Goal: Task Accomplishment & Management: Manage account settings

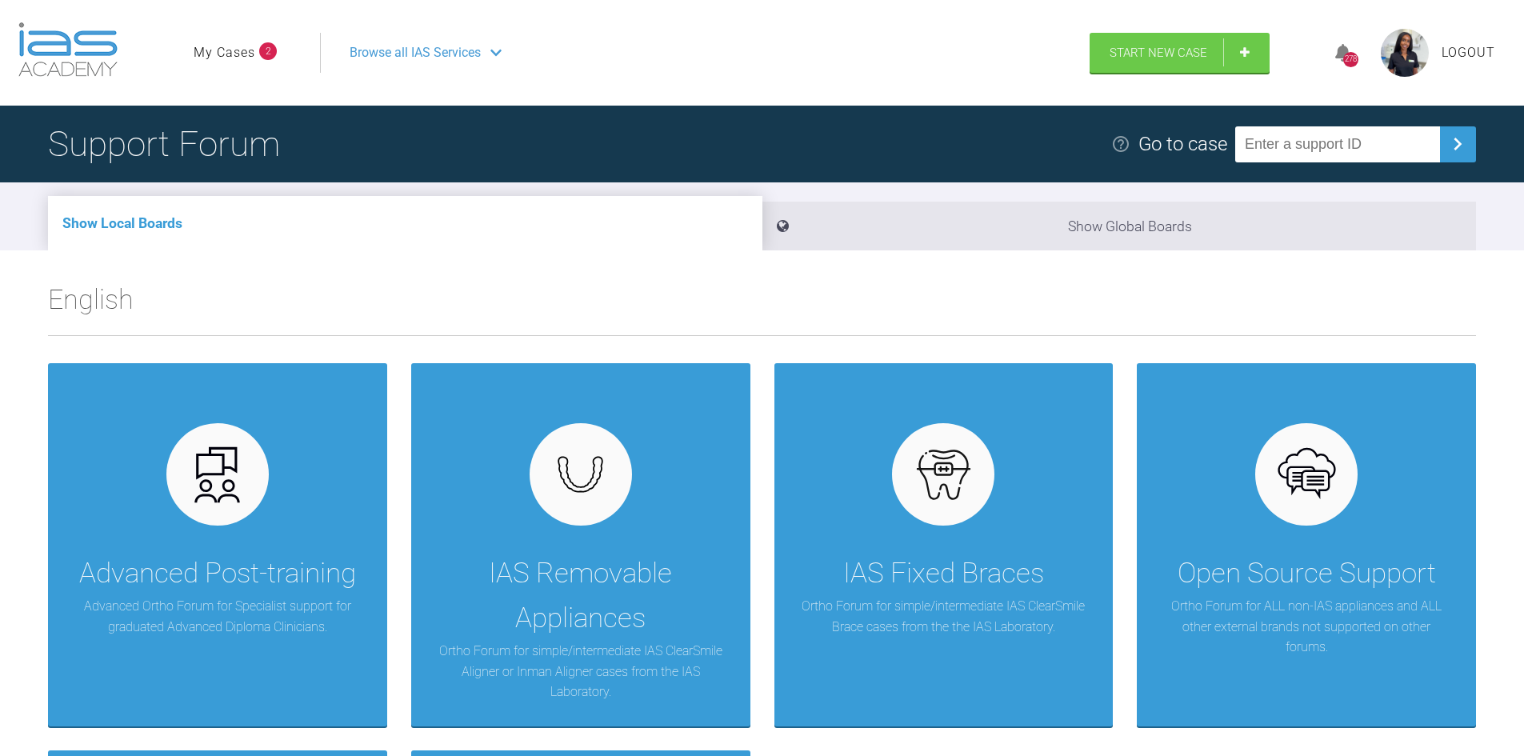
click at [253, 54] on link "My Cases" at bounding box center [225, 52] width 62 height 21
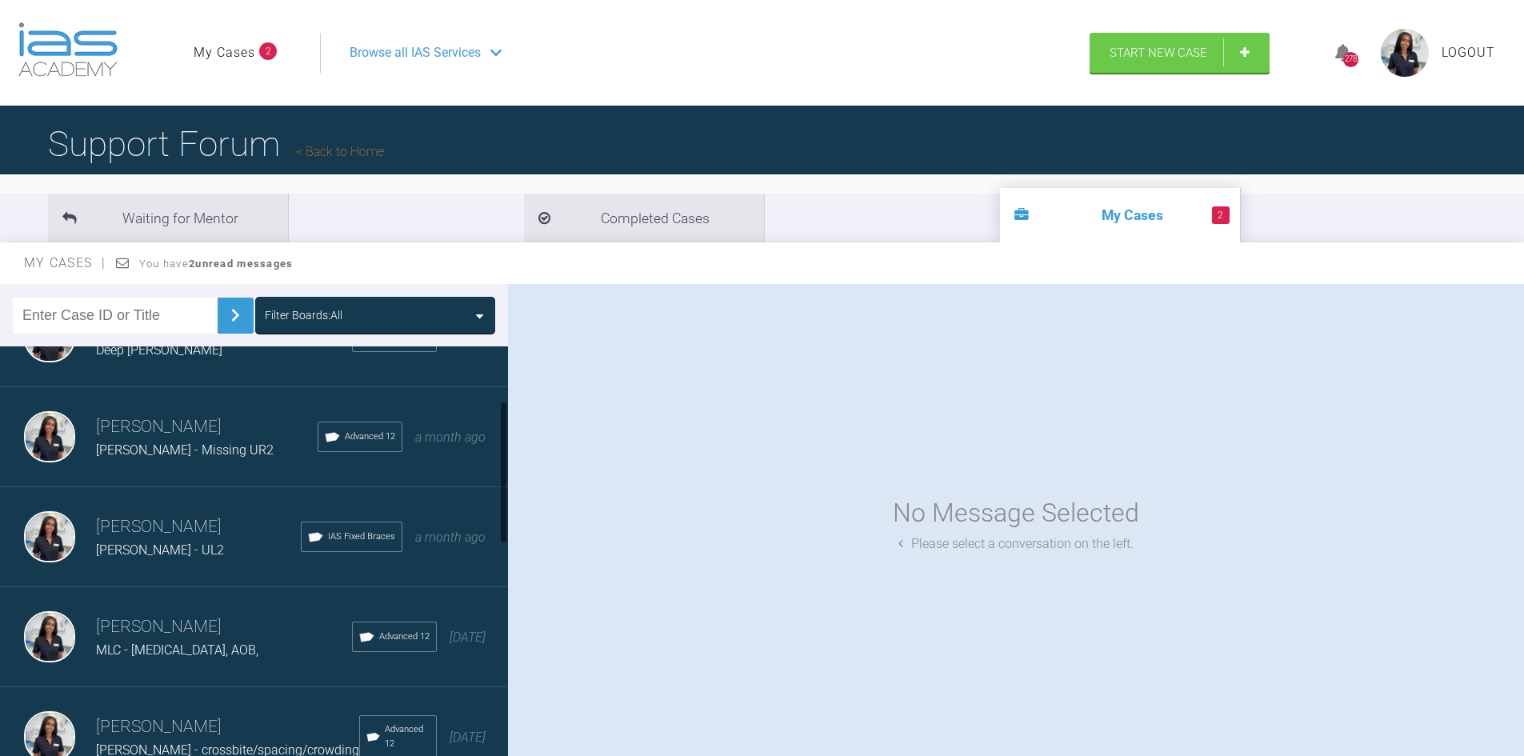
scroll to position [160, 0]
click at [163, 453] on span "Peter Raw - Missing UR2" at bounding box center [185, 448] width 178 height 15
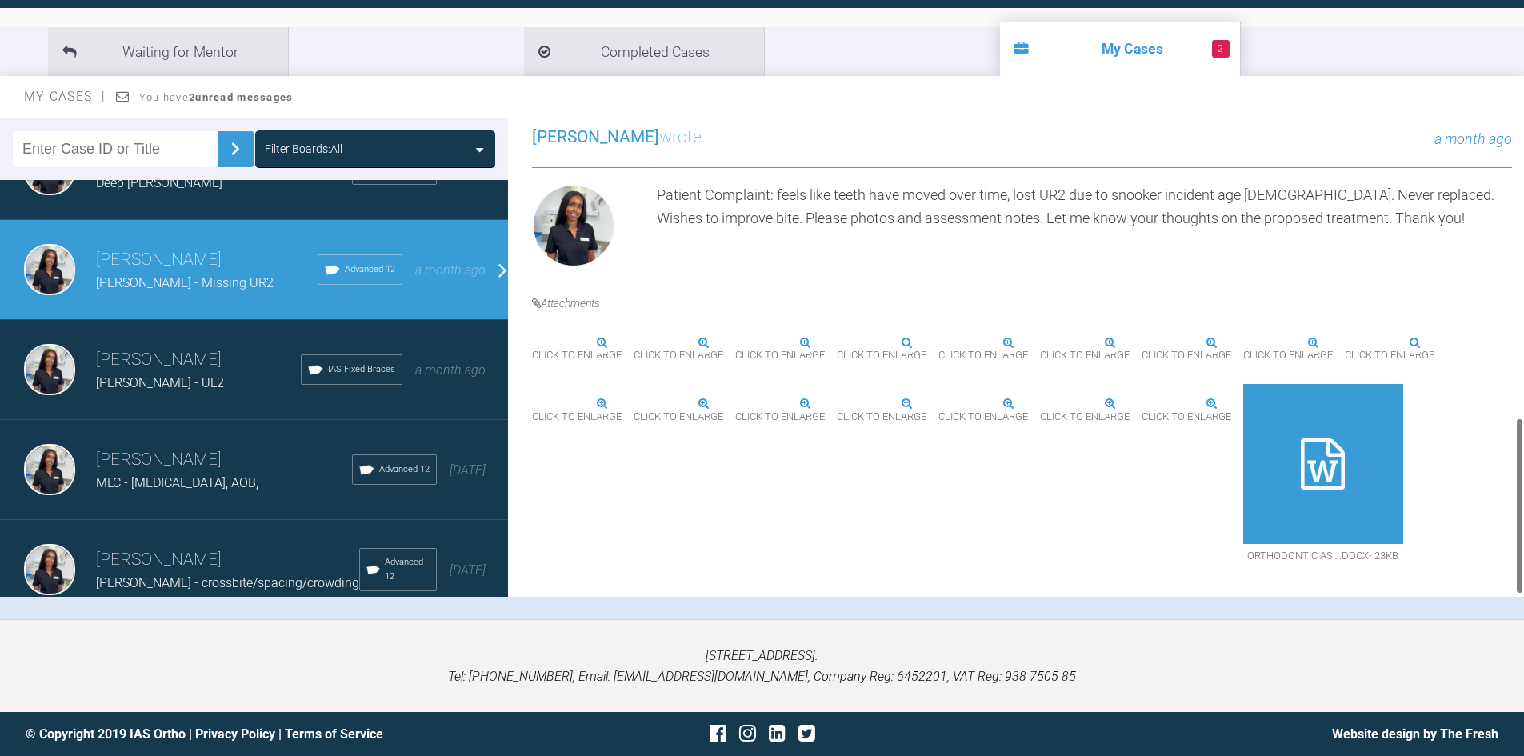
scroll to position [817, 0]
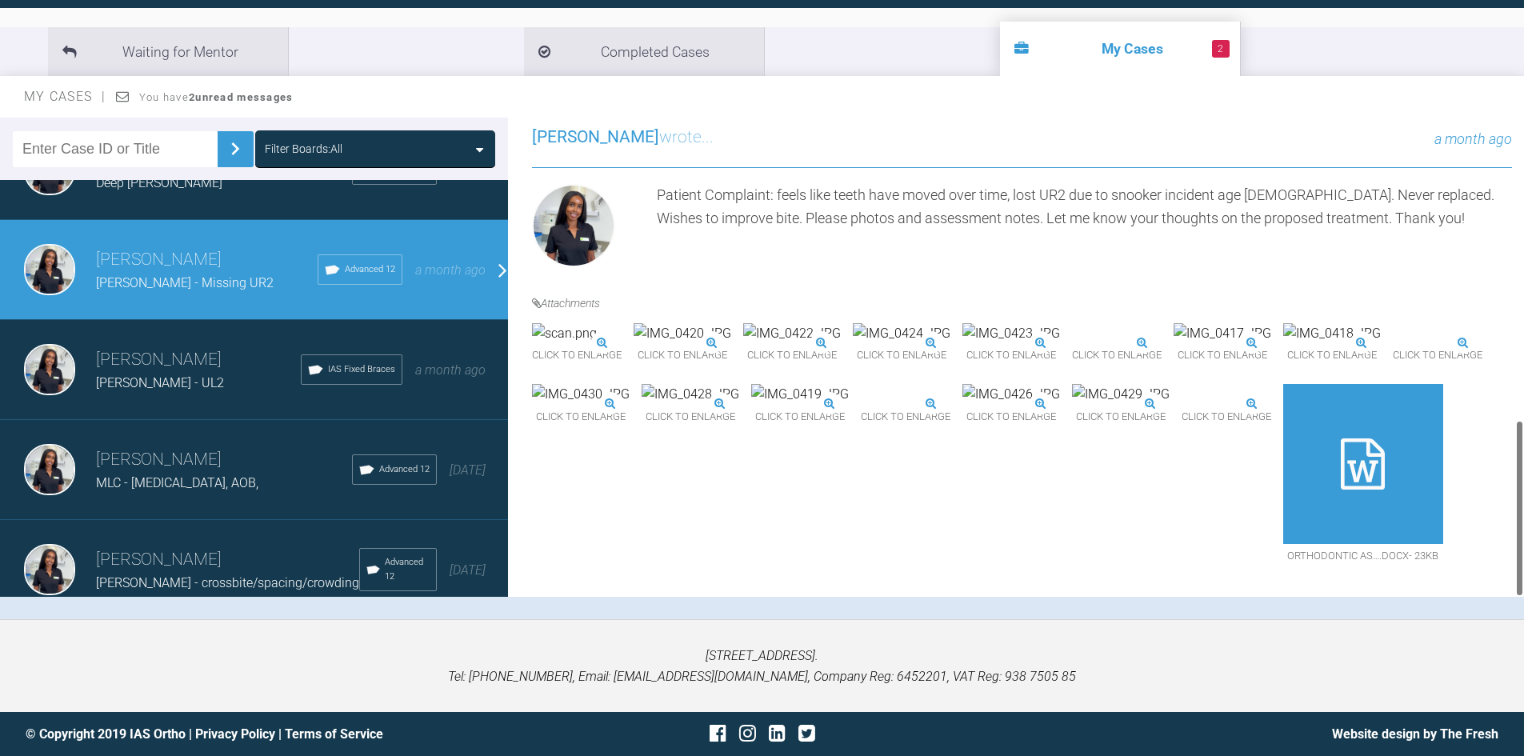
click at [1340, 457] on icon at bounding box center [1362, 463] width 44 height 51
